Goal: Task Accomplishment & Management: Use online tool/utility

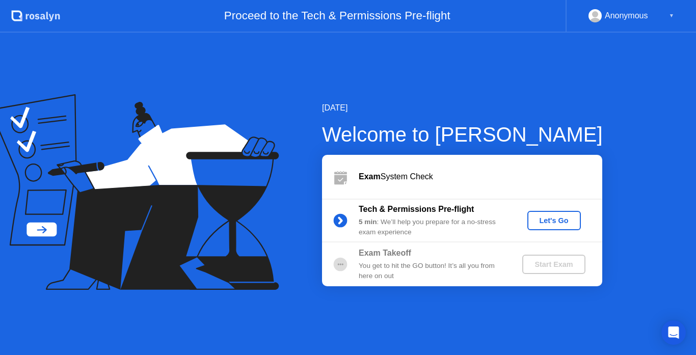
click at [554, 222] on div "Let's Go" at bounding box center [553, 221] width 45 height 8
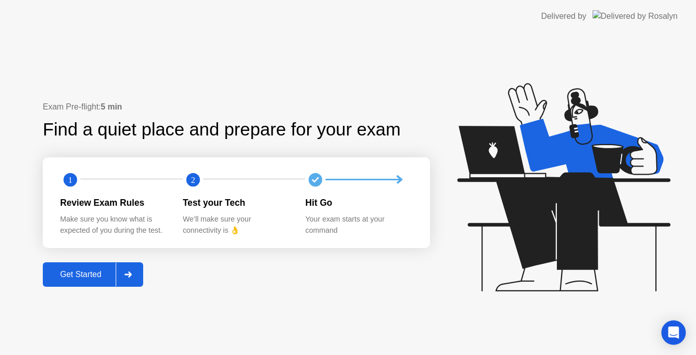
click at [110, 276] on div "Get Started" at bounding box center [81, 274] width 70 height 9
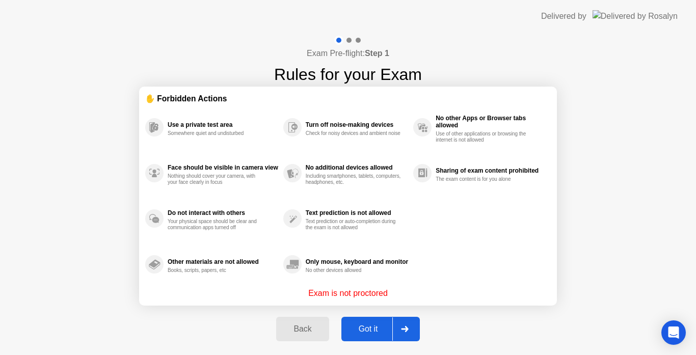
drag, startPoint x: 414, startPoint y: 283, endPoint x: 252, endPoint y: 247, distance: 166.4
click at [252, 247] on div "Use a private test area Somewhere quiet and undisturbed Face should be visible …" at bounding box center [348, 195] width 406 height 183
click at [388, 329] on div "Got it" at bounding box center [368, 329] width 48 height 9
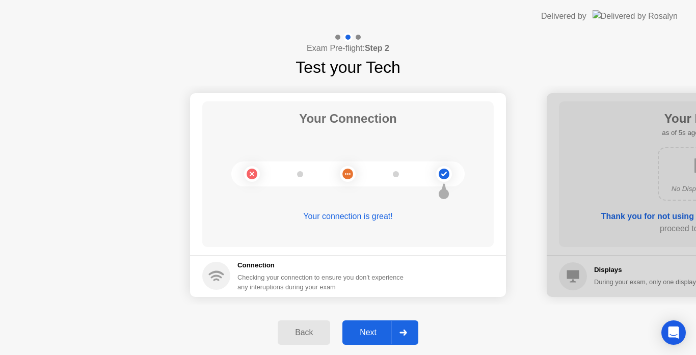
click at [402, 334] on icon at bounding box center [403, 333] width 8 height 6
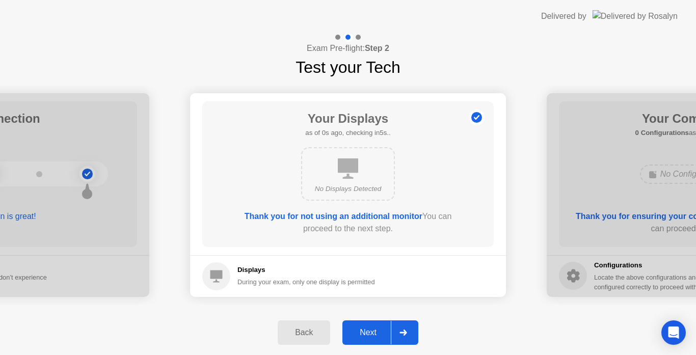
click at [402, 334] on icon at bounding box center [403, 333] width 8 height 6
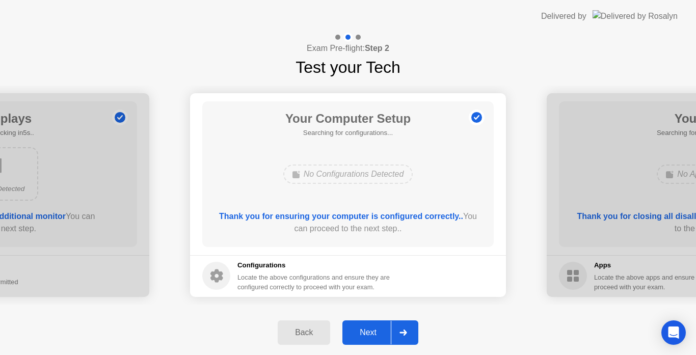
click at [402, 334] on icon at bounding box center [403, 333] width 8 height 6
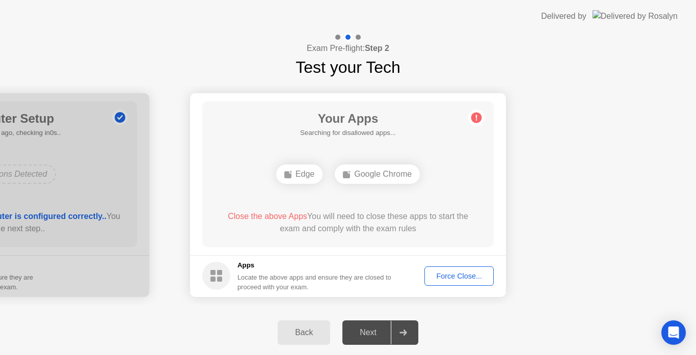
click at [457, 280] on div "Force Close..." at bounding box center [459, 276] width 62 height 8
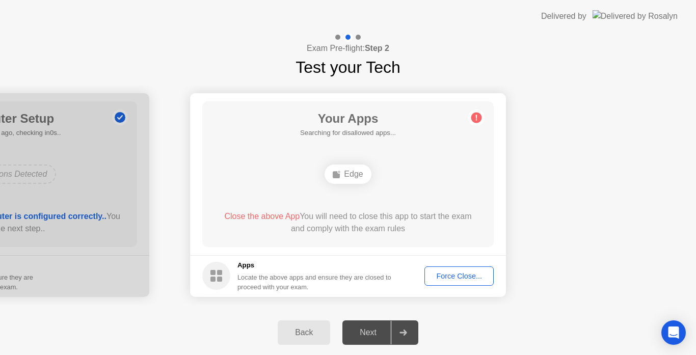
click at [460, 275] on div "Force Close..." at bounding box center [459, 276] width 62 height 8
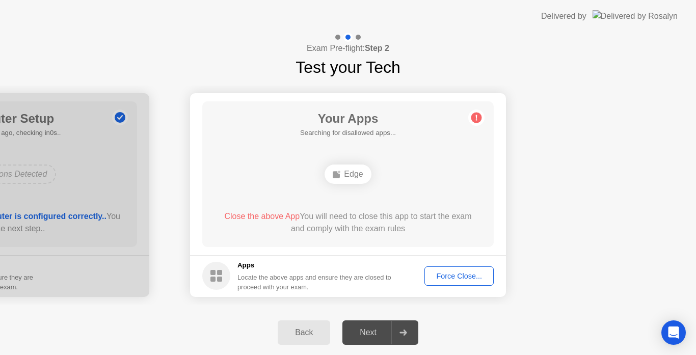
click at [461, 278] on div "Force Close..." at bounding box center [459, 276] width 62 height 8
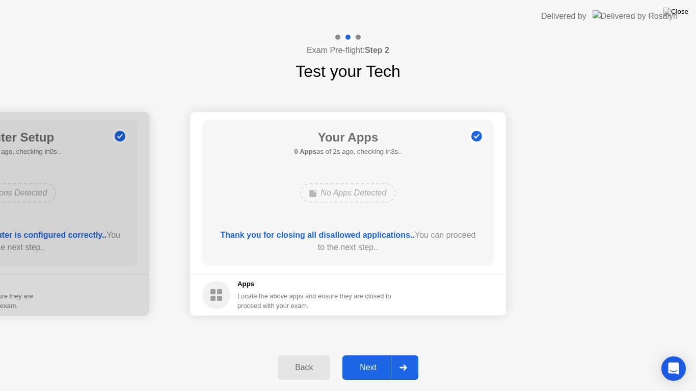
click at [408, 355] on div at bounding box center [403, 367] width 24 height 23
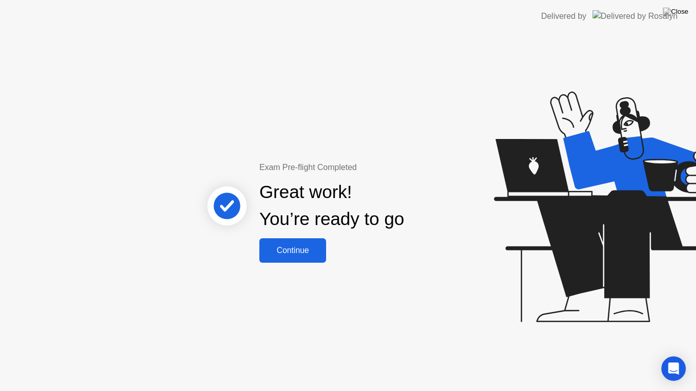
click at [310, 250] on div "Continue" at bounding box center [292, 250] width 61 height 9
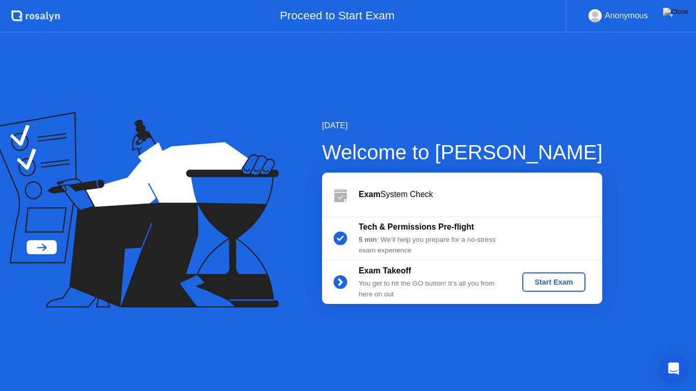
click at [561, 281] on div "Start Exam" at bounding box center [553, 282] width 55 height 8
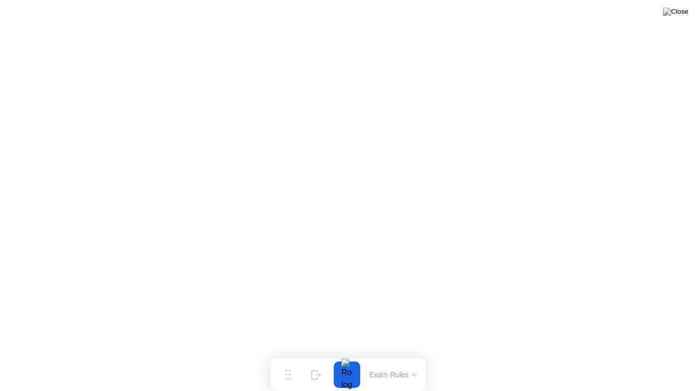
click at [391, 355] on button "Exam Rules" at bounding box center [393, 374] width 54 height 9
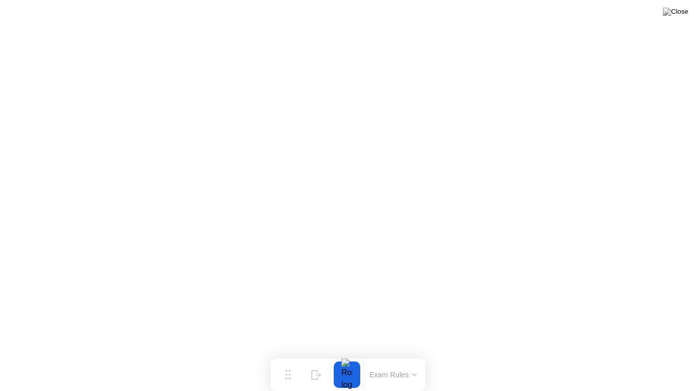
click at [348, 355] on div at bounding box center [346, 375] width 21 height 26
click at [350, 355] on div at bounding box center [346, 375] width 21 height 26
click at [677, 16] on img at bounding box center [675, 12] width 25 height 8
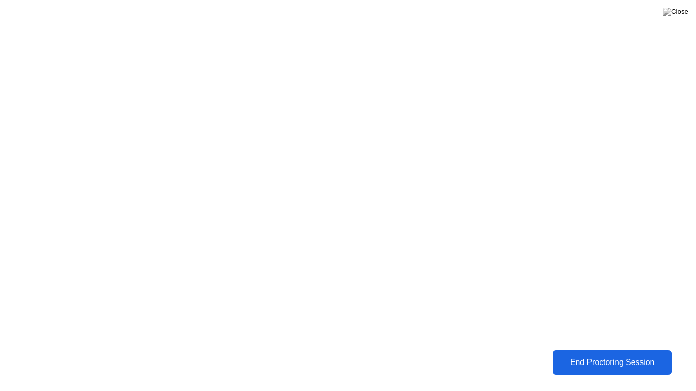
click at [606, 355] on div "End Proctoring Session" at bounding box center [612, 362] width 113 height 9
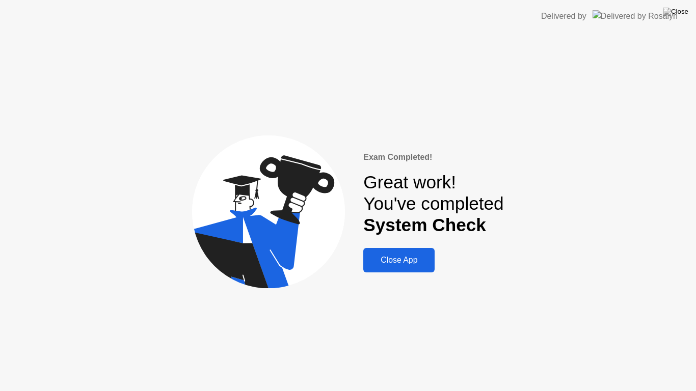
click at [411, 260] on div "Close App" at bounding box center [398, 260] width 65 height 9
